Goal: Communication & Community: Answer question/provide support

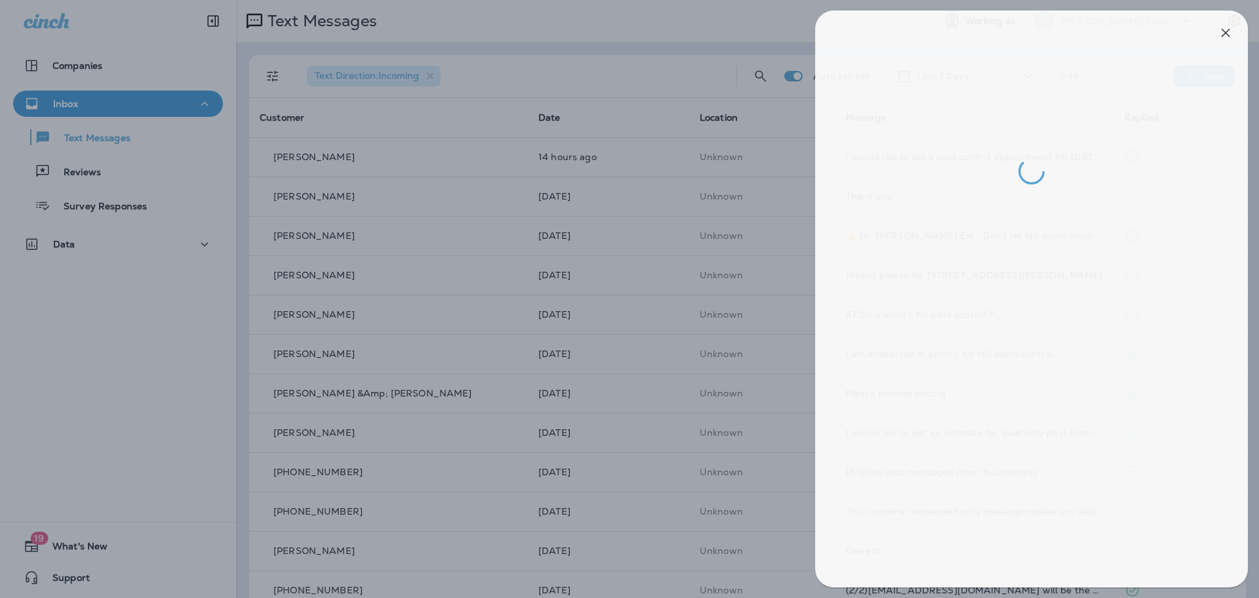
click at [673, 31] on div at bounding box center [635, 299] width 1259 height 598
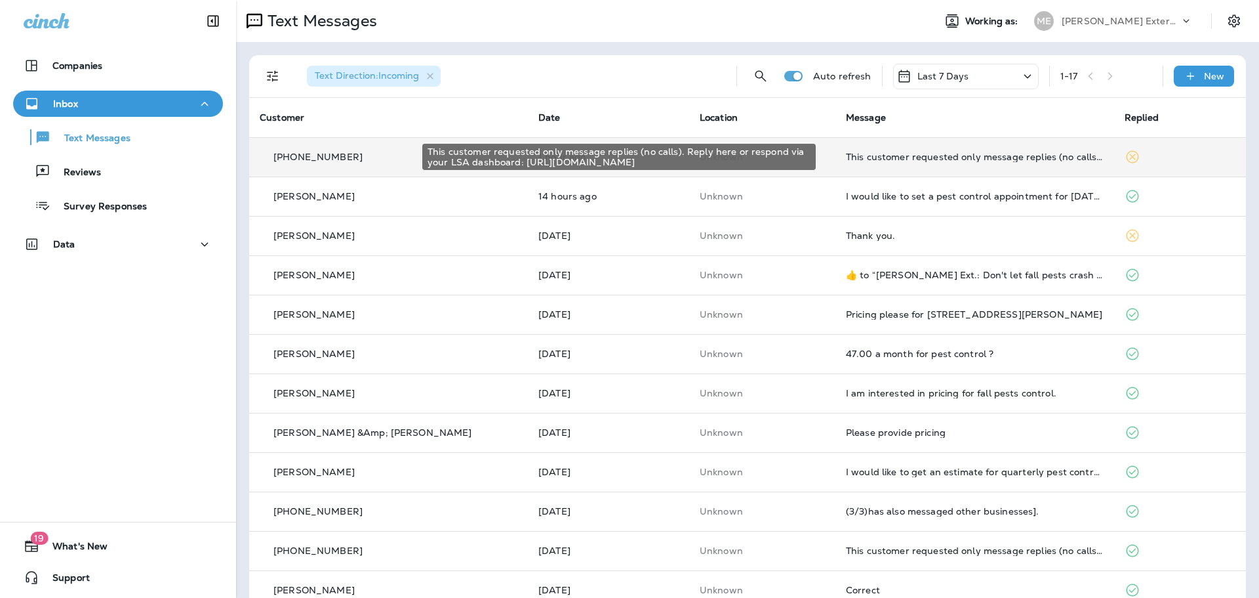
click at [851, 152] on div "This customer requested only message replies (no calls). Reply here or respond …" at bounding box center [975, 157] width 258 height 10
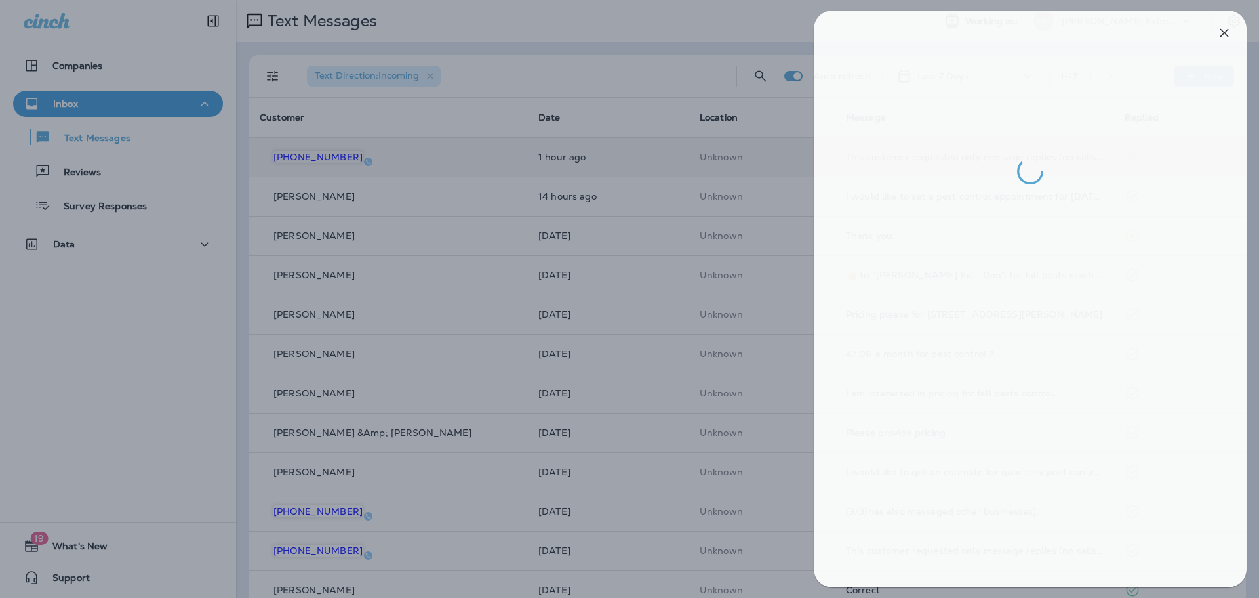
click at [640, 79] on div at bounding box center [634, 299] width 1259 height 598
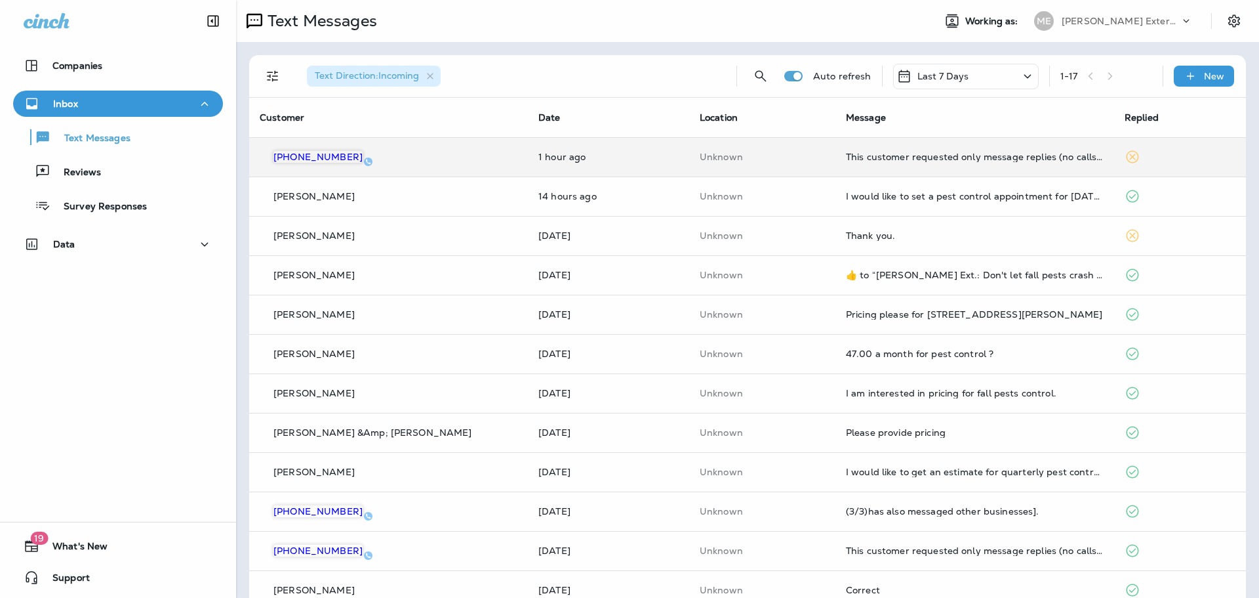
click at [838, 195] on div at bounding box center [629, 299] width 1259 height 598
click at [846, 195] on div "I would like to set a pest control appointment for [DATE]." at bounding box center [975, 196] width 258 height 10
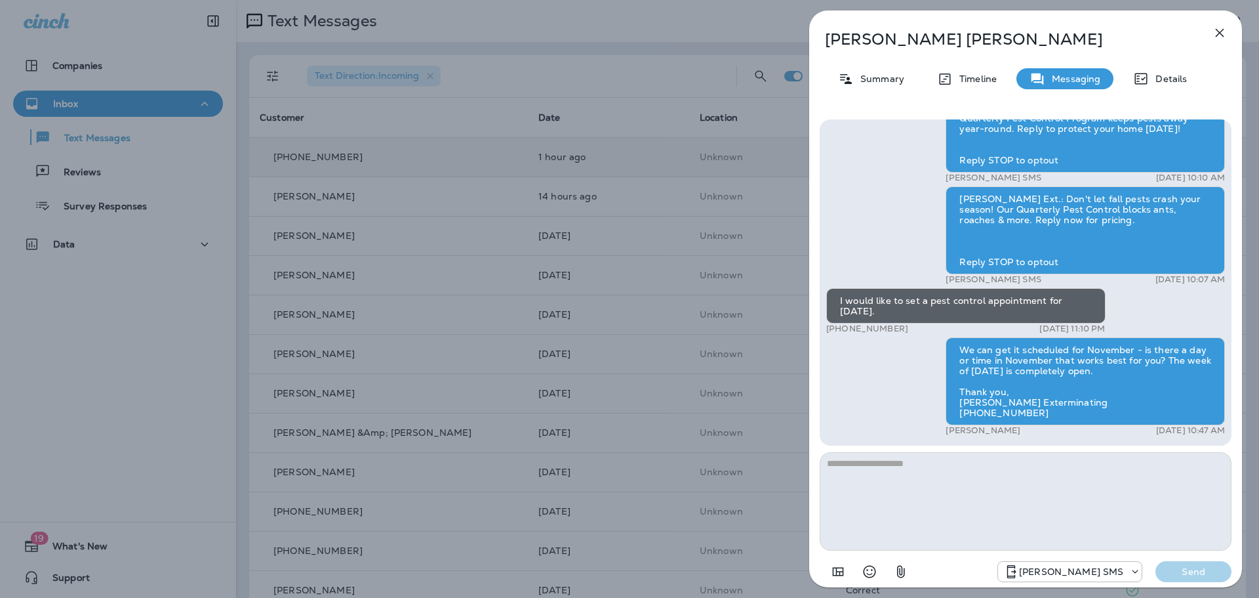
click at [634, 121] on div "James Holbert Summary Timeline Messaging Details Mares Ext.: No one wants bugs …" at bounding box center [629, 299] width 1259 height 598
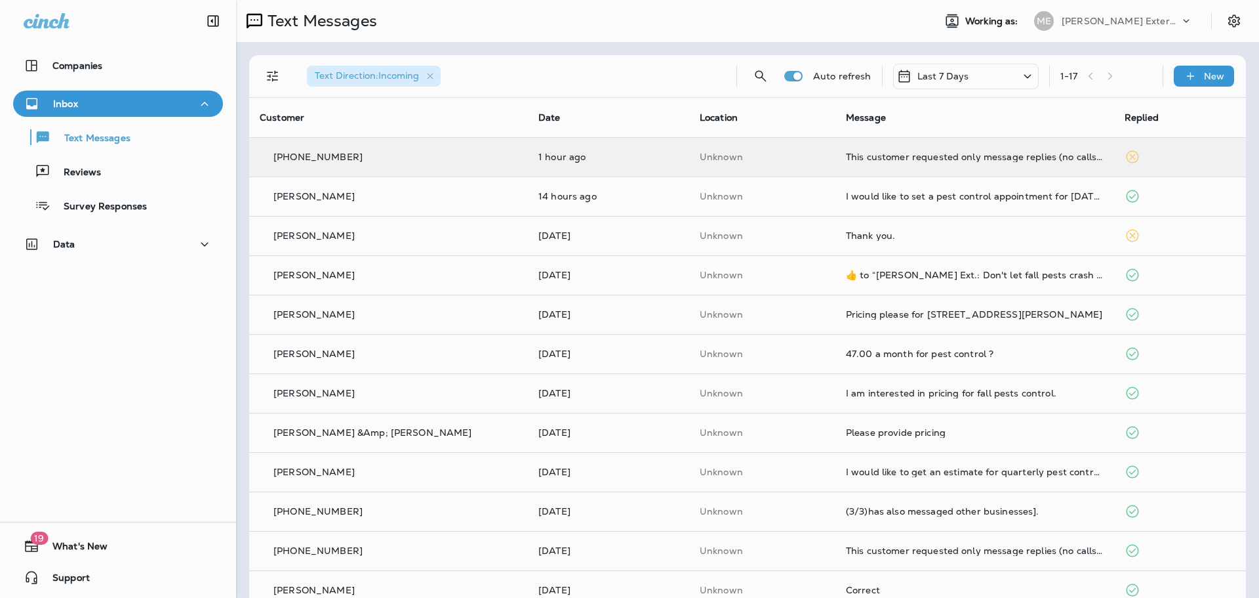
click at [607, 167] on div at bounding box center [696, 299] width 1259 height 598
click at [611, 156] on p "1 hour ago" at bounding box center [608, 157] width 140 height 10
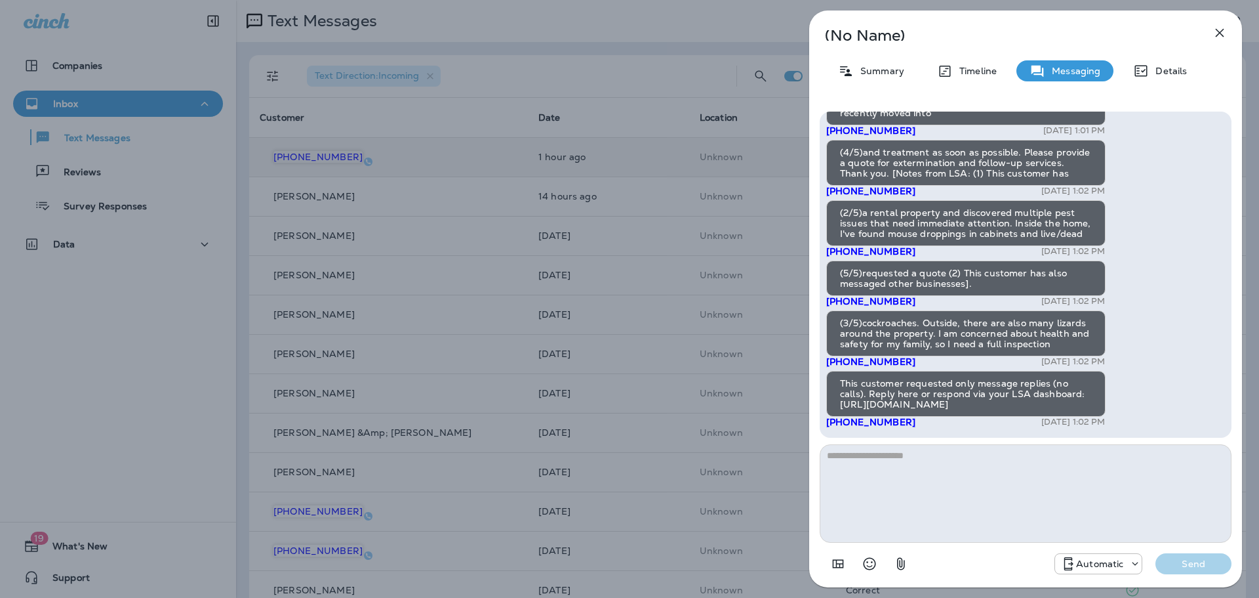
drag, startPoint x: 841, startPoint y: 126, endPoint x: 1084, endPoint y: 481, distance: 430.4
click at [1100, 508] on div "(1/5)You have received a new message from a customer via Google Local Services …" at bounding box center [1026, 344] width 412 height 465
copy div
click at [649, 49] on div "(No Name) Summary Timeline Messaging Details (1/5)You have received a new messa…" at bounding box center [629, 299] width 1259 height 598
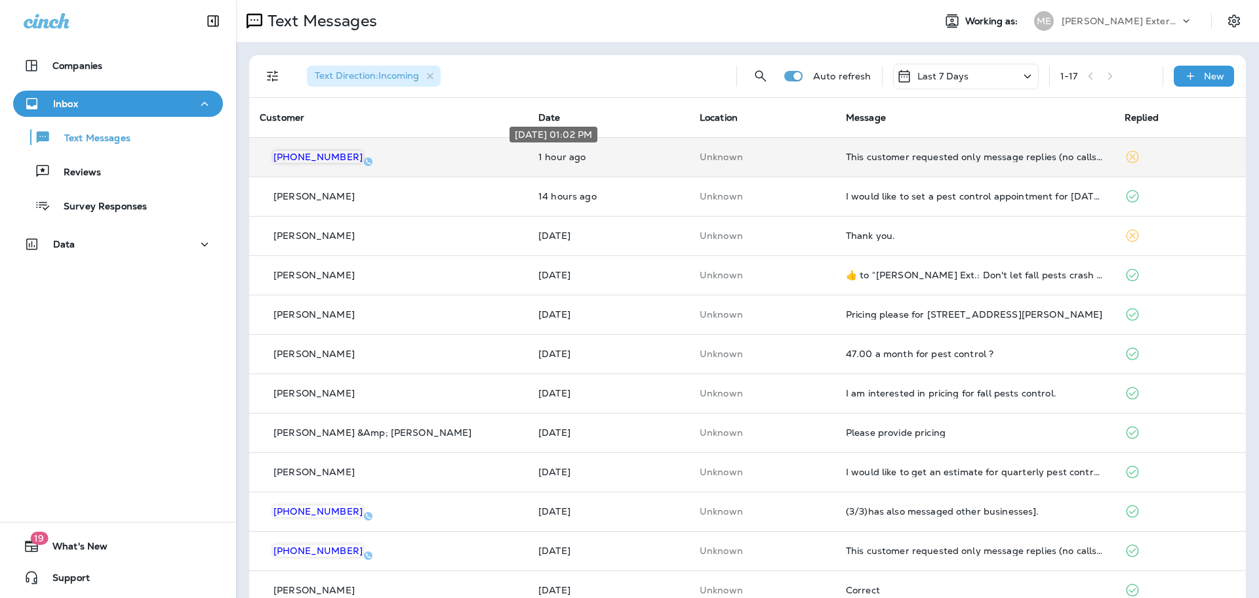
click at [628, 160] on p "1 hour ago" at bounding box center [608, 157] width 140 height 10
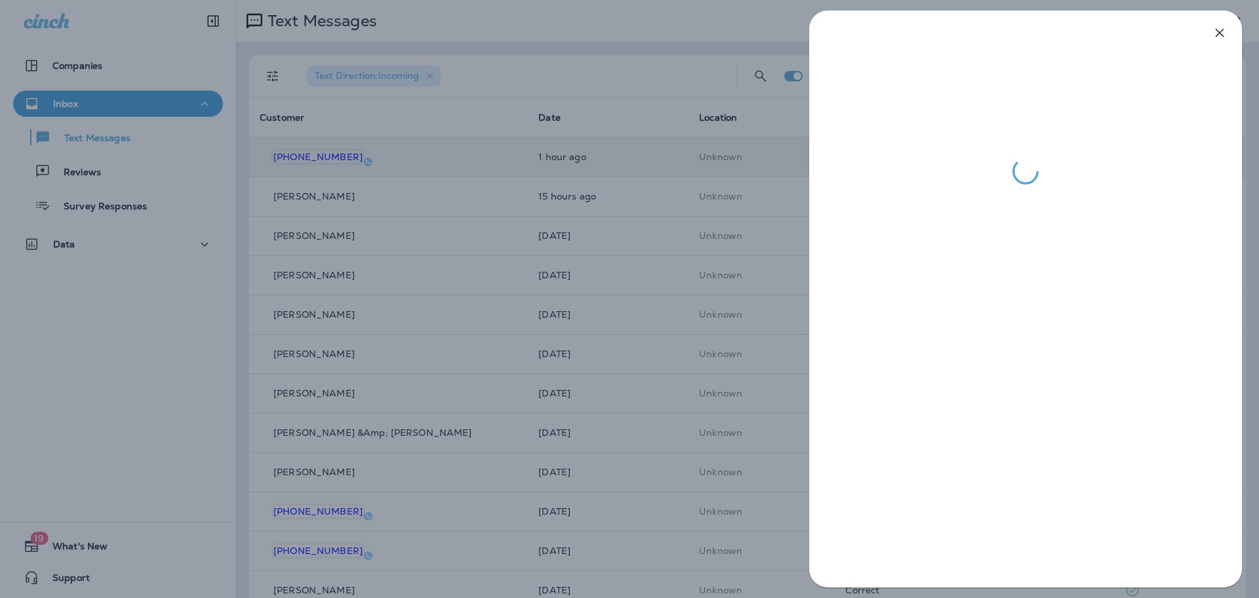
click at [739, 25] on div at bounding box center [629, 299] width 1259 height 598
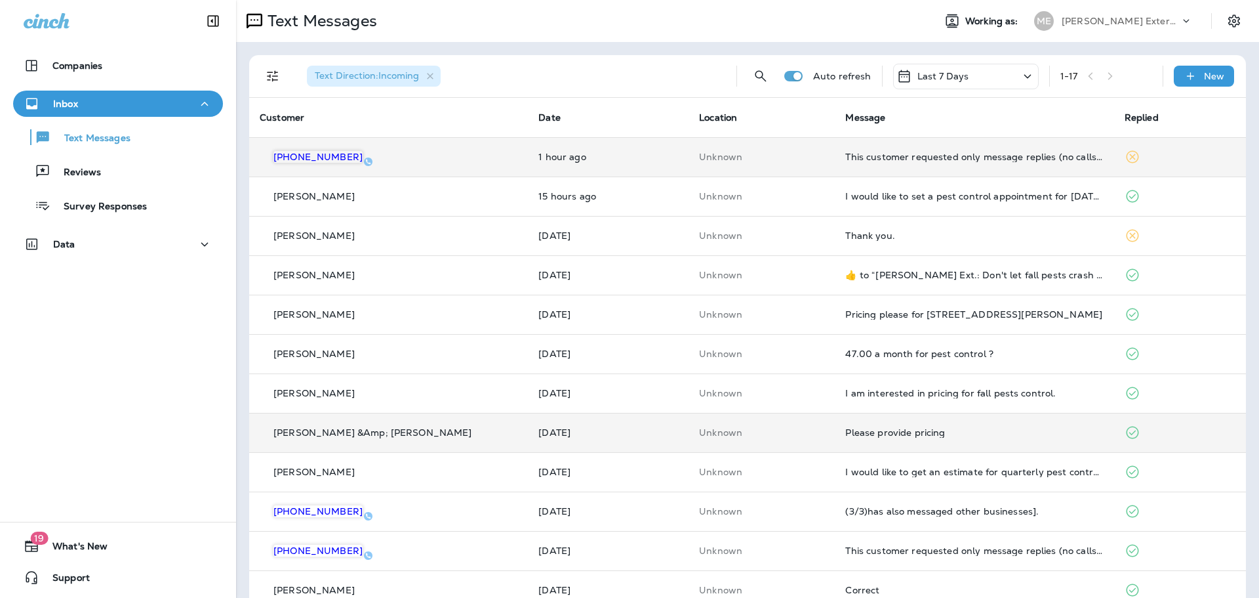
click at [859, 425] on td "Please provide pricing" at bounding box center [974, 432] width 279 height 39
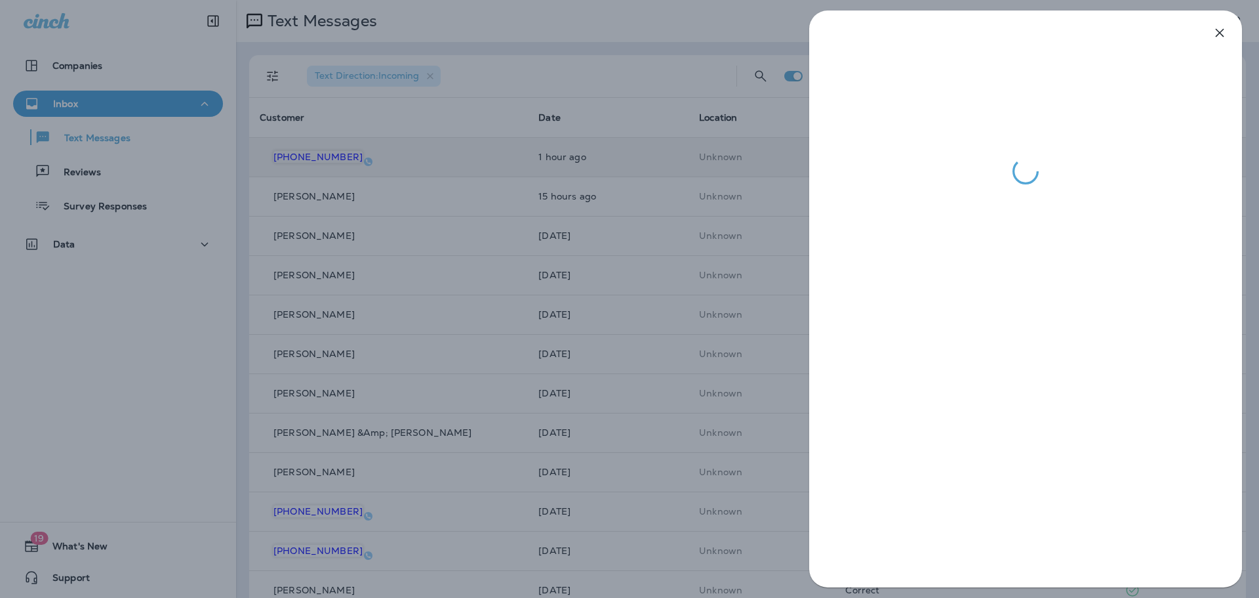
click at [689, 439] on div at bounding box center [629, 299] width 1259 height 598
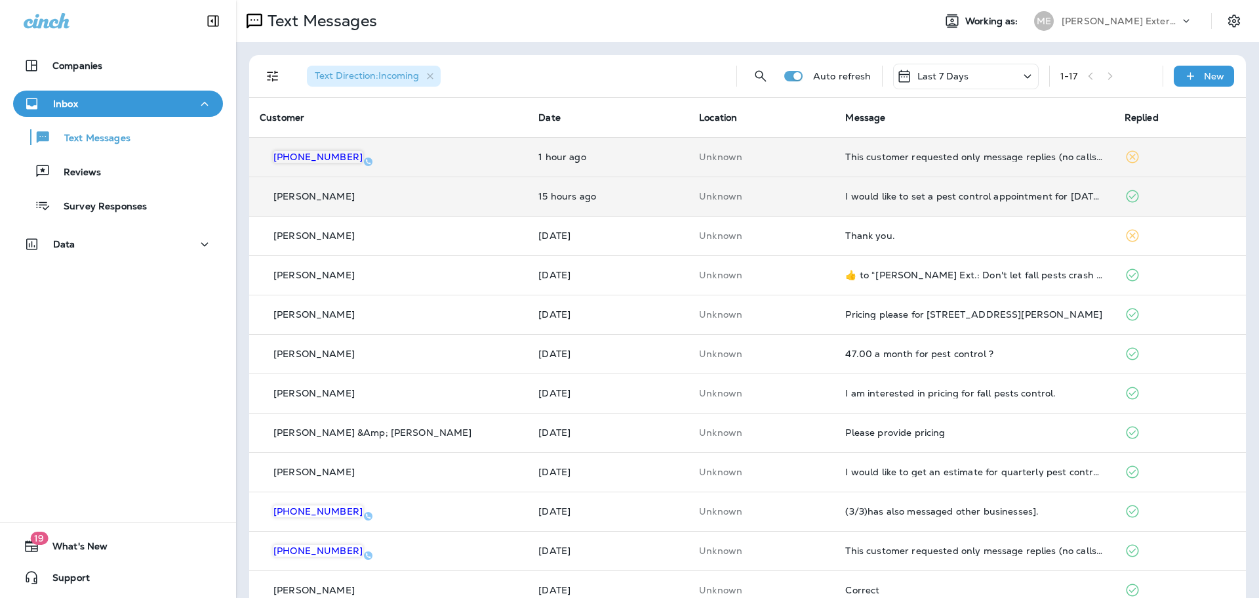
click at [760, 182] on td "Unknown" at bounding box center [762, 195] width 146 height 39
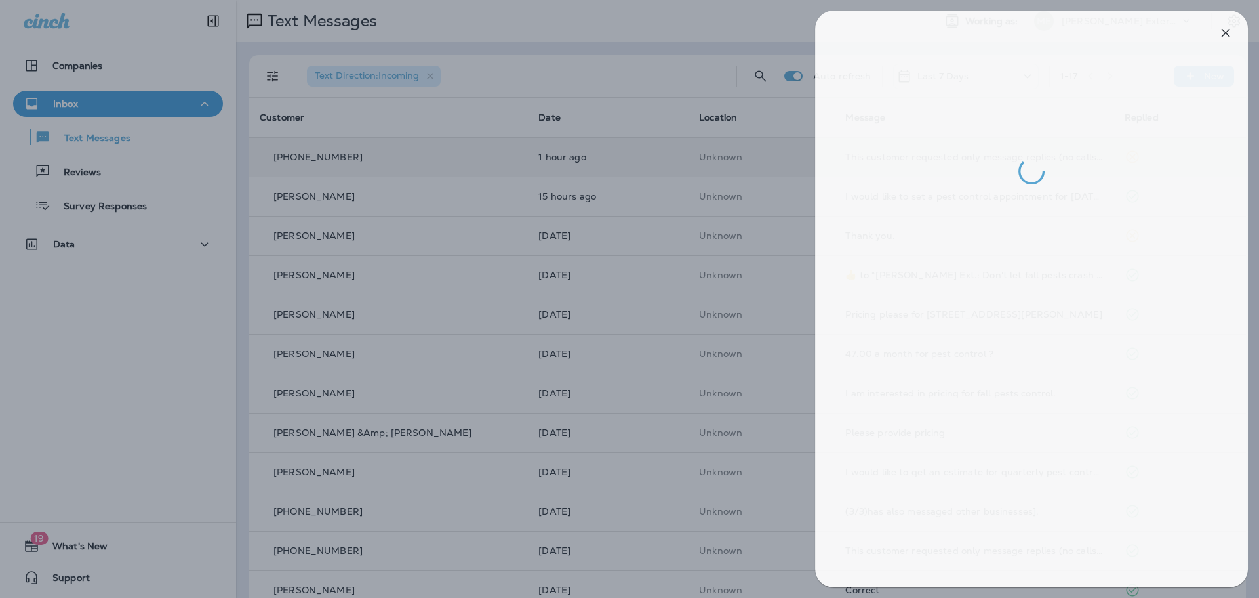
click at [619, 191] on div at bounding box center [635, 299] width 1259 height 598
